Goal: Task Accomplishment & Management: Complete application form

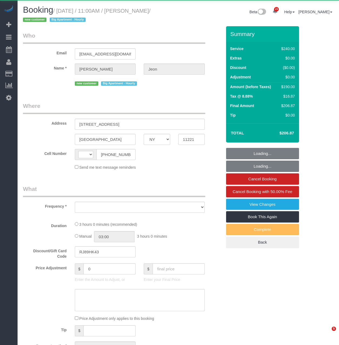
select select "NY"
select select "string:[GEOGRAPHIC_DATA]"
select select "object:819"
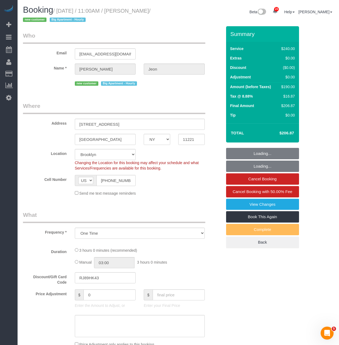
select select "180"
select select "spot1"
select select "number:58"
select select "number:72"
select select "number:15"
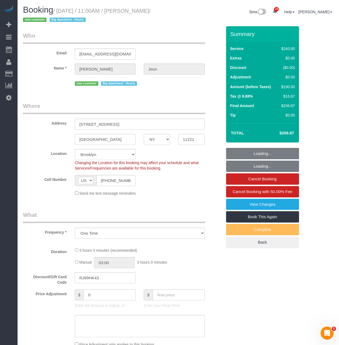
select select "number:5"
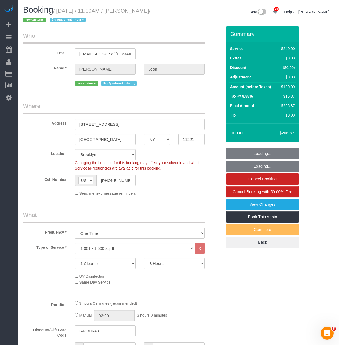
select select "string:stripe-pm_1S812N4VGloSiKo7GBNWG5nl"
select select "object:1472"
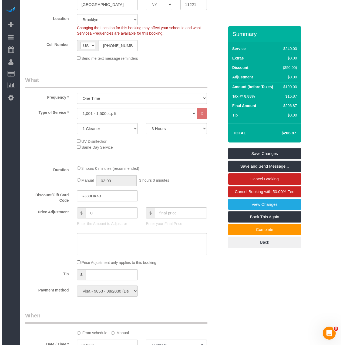
scroll to position [135, 0]
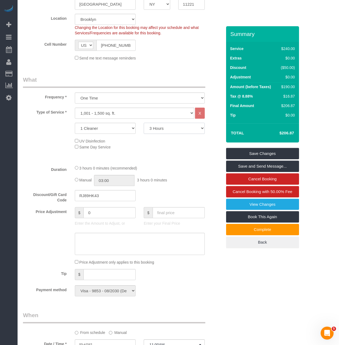
click at [157, 126] on select "2 Hours 2.5 Hours 3 Hours 3.5 Hours 4 Hours 4.5 Hours 5 Hours 5.5 Hours 6 Hours…" at bounding box center [174, 128] width 61 height 11
select select "240"
click at [144, 123] on select "2 Hours 2.5 Hours 3 Hours 3.5 Hours 4 Hours 4.5 Hours 5 Hours 5.5 Hours 6 Hours…" at bounding box center [174, 128] width 61 height 11
select select "spot43"
click at [292, 134] on h4 "$293.98" at bounding box center [278, 133] width 31 height 5
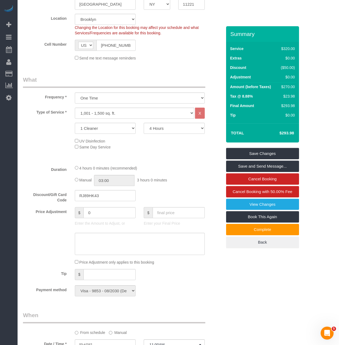
click at [292, 134] on h4 "$293.98" at bounding box center [278, 133] width 31 height 5
copy h4 "293.98"
click at [187, 160] on div "Type of Service * Under 1,000 sq. ft. 1,001 - 1,500 sq. ft. 1,500+ sq. ft. Cust…" at bounding box center [122, 134] width 199 height 53
click at [163, 127] on select "2 Hours 2.5 Hours 3 Hours 3.5 Hours 4 Hours 4.5 Hours 5 Hours 5.5 Hours 6 Hours…" at bounding box center [174, 128] width 61 height 11
select select "210"
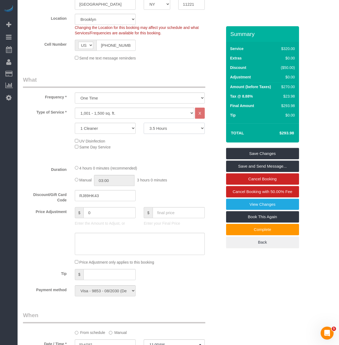
click at [144, 123] on select "2 Hours 2.5 Hours 3 Hours 3.5 Hours 4 Hours 4.5 Hours 5 Hours 5.5 Hours 6 Hours…" at bounding box center [174, 128] width 61 height 11
click at [192, 165] on div "4 hours 0 minutes (recommended)" at bounding box center [140, 168] width 130 height 6
select select "spot84"
click at [287, 132] on h4 "$250.42" at bounding box center [278, 133] width 31 height 5
click at [286, 132] on h4 "$250.42" at bounding box center [278, 133] width 31 height 5
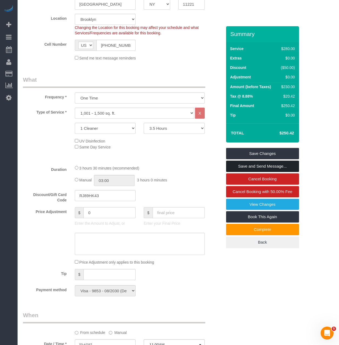
copy h4 "250.42"
click at [258, 166] on link "Save and Send Message..." at bounding box center [262, 166] width 73 height 11
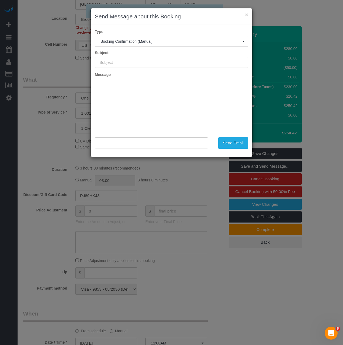
type input "Cleaning Confirmed for 09/20/2025 at 11:00am"
type input ""Julie Jeon" <jeonjuliee@gmail.com>"
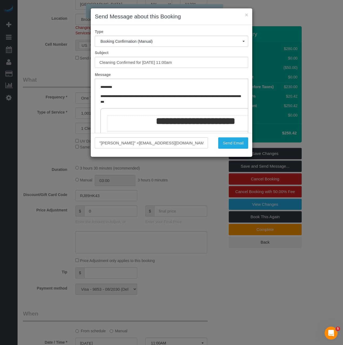
scroll to position [0, 0]
click at [220, 140] on button "Send Email" at bounding box center [233, 142] width 30 height 11
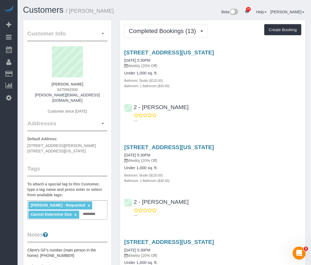
click at [198, 90] on div "[STREET_ADDRESS][US_STATE] [DATE] 5:30PM Weekly (20% Off) Under 1,000 sq. ft. B…" at bounding box center [212, 85] width 185 height 81
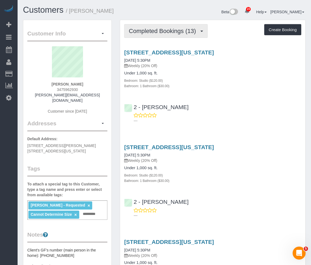
click at [171, 36] on button "Completed Bookings (13)" at bounding box center [165, 31] width 83 height 14
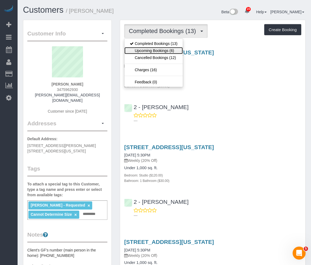
click at [168, 49] on link "Upcoming Bookings (6)" at bounding box center [153, 50] width 58 height 7
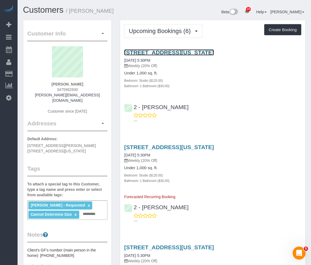
click at [157, 54] on link "158 East 126th Street, 730, New York, NY 10035" at bounding box center [169, 52] width 90 height 6
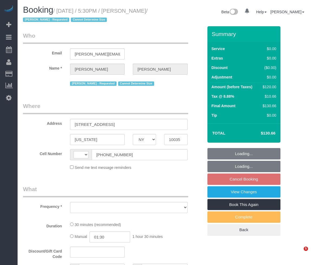
select select "NY"
select select "number:89"
select select "number:90"
select select "number:15"
select select "number:5"
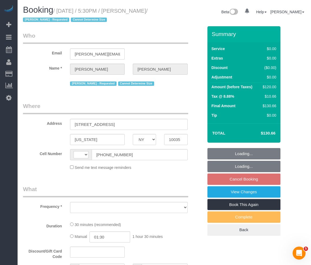
select select "string:[GEOGRAPHIC_DATA]"
select select "string:stripe-pm_1RNZ9t4VGloSiKo7bDyXvmZO"
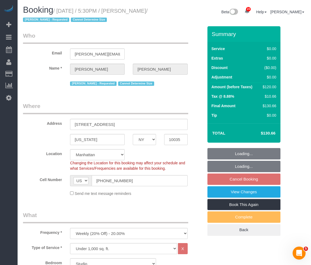
select select "object:1081"
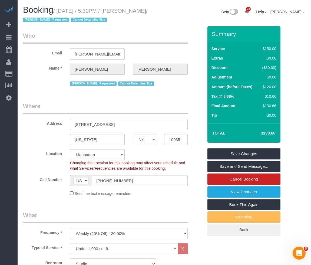
drag, startPoint x: 293, startPoint y: 80, endPoint x: 289, endPoint y: 93, distance: 13.7
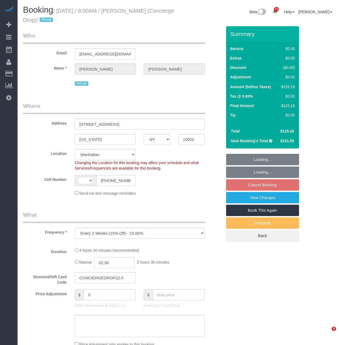
select select "NY"
select select "string:[GEOGRAPHIC_DATA]"
select select "number:89"
select select "number:90"
select select "number:15"
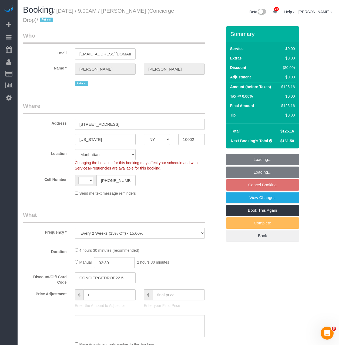
select select "number:6"
select select "object:957"
select select "2"
select select "spot2"
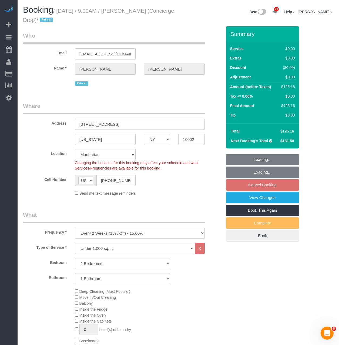
select select "string:stripe-pm_1RaQn24VGloSiKo7zeOF73Wj"
select select "2"
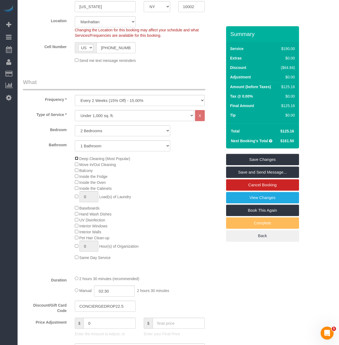
scroll to position [135, 0]
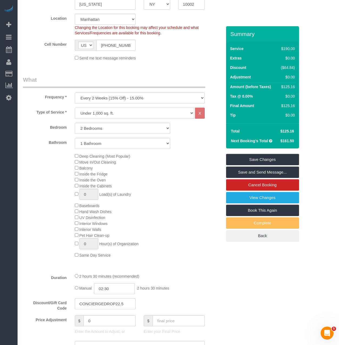
click at [98, 112] on select "Under 1,000 sq. ft. 1,001 - 1,500 sq. ft. 1,500+ sq. ft. Custom Cleaning Office…" at bounding box center [135, 113] width 120 height 11
select select "308"
click at [75, 108] on select "Under 1,000 sq. ft. 1,001 - 1,500 sq. ft. 1,500+ sq. ft. Custom Cleaning Office…" at bounding box center [135, 113] width 120 height 11
select select "1"
select select "120"
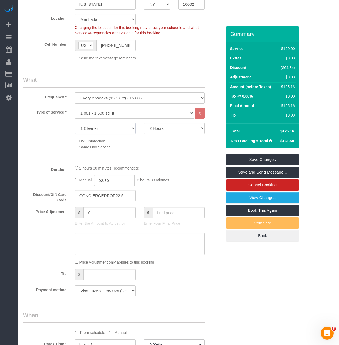
click at [104, 130] on select "1 Cleaner 2 Cleaners 3 Cleaners 4 Cleaners 5 Cleaners" at bounding box center [105, 128] width 61 height 11
select select "2"
click at [75, 123] on select "1 Cleaner 2 Cleaners 3 Cleaners 4 Cleaners 5 Cleaners" at bounding box center [105, 128] width 61 height 11
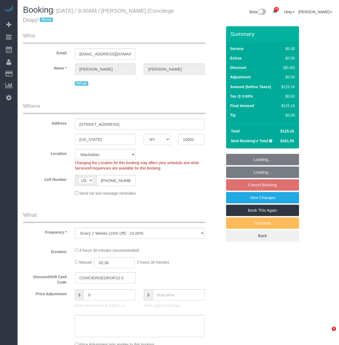
select select "NY"
select select "number:89"
select select "number:90"
select select "number:15"
select select "number:6"
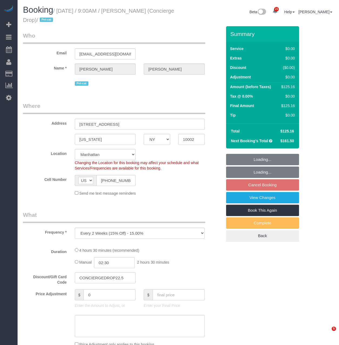
select select "object:962"
select select "string:stripe-pm_1RaQn24VGloSiKo7zeOF73Wj"
select select "spot2"
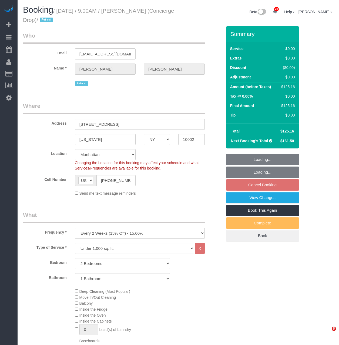
select select "2"
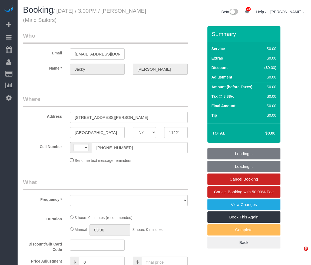
select select "NY"
select select "string:[GEOGRAPHIC_DATA]"
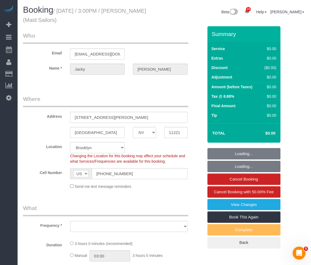
select select "object:790"
select select "180"
select select "spot1"
select select "number:89"
select select "number:90"
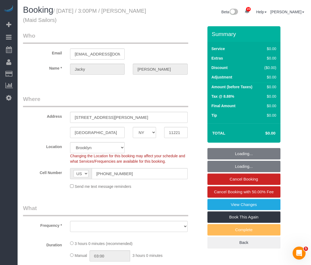
select select "number:15"
select select "number:5"
select select "number:21"
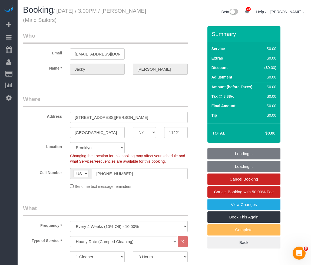
select select "object:1520"
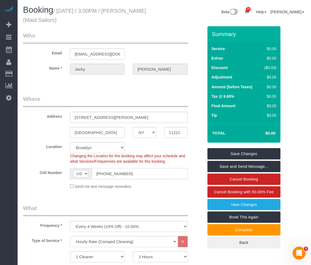
drag, startPoint x: 142, startPoint y: 172, endPoint x: 70, endPoint y: 171, distance: 71.7
click at [70, 171] on div "AF AL DZ AD AO AI AQ AG AR AM AW AU AT AZ BS BH BD BB BY BE BZ BJ BM BT BO BA B…" at bounding box center [128, 173] width 117 height 11
